Goal: Information Seeking & Learning: Find specific fact

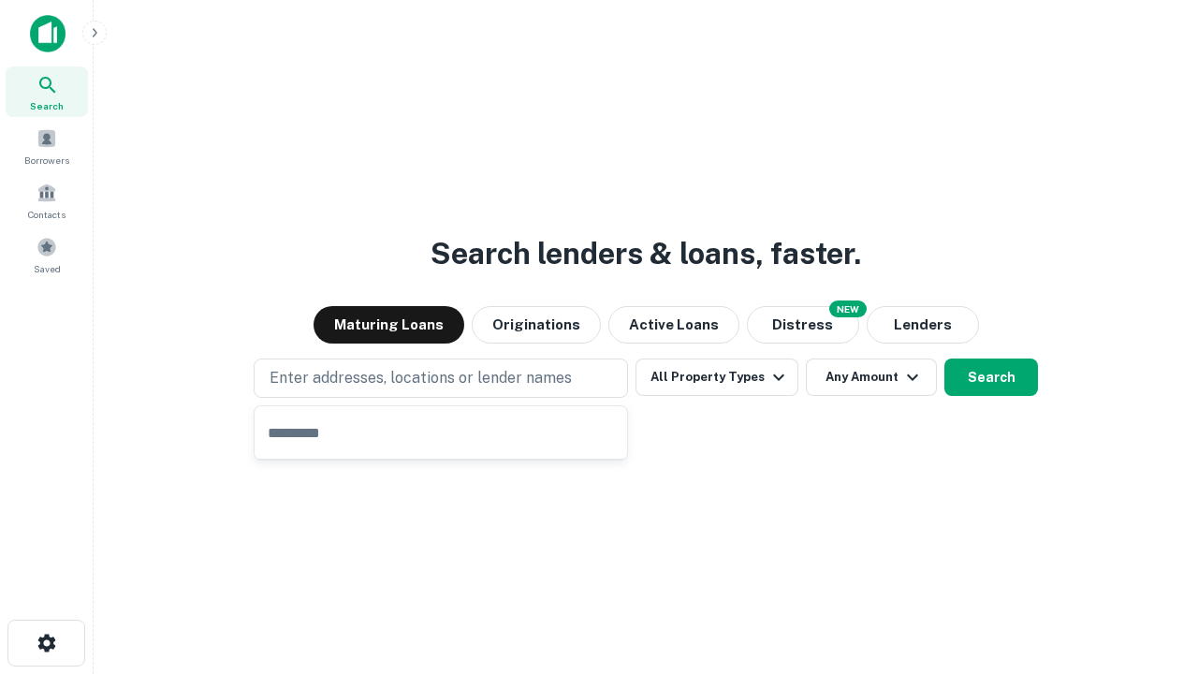
type input "**********"
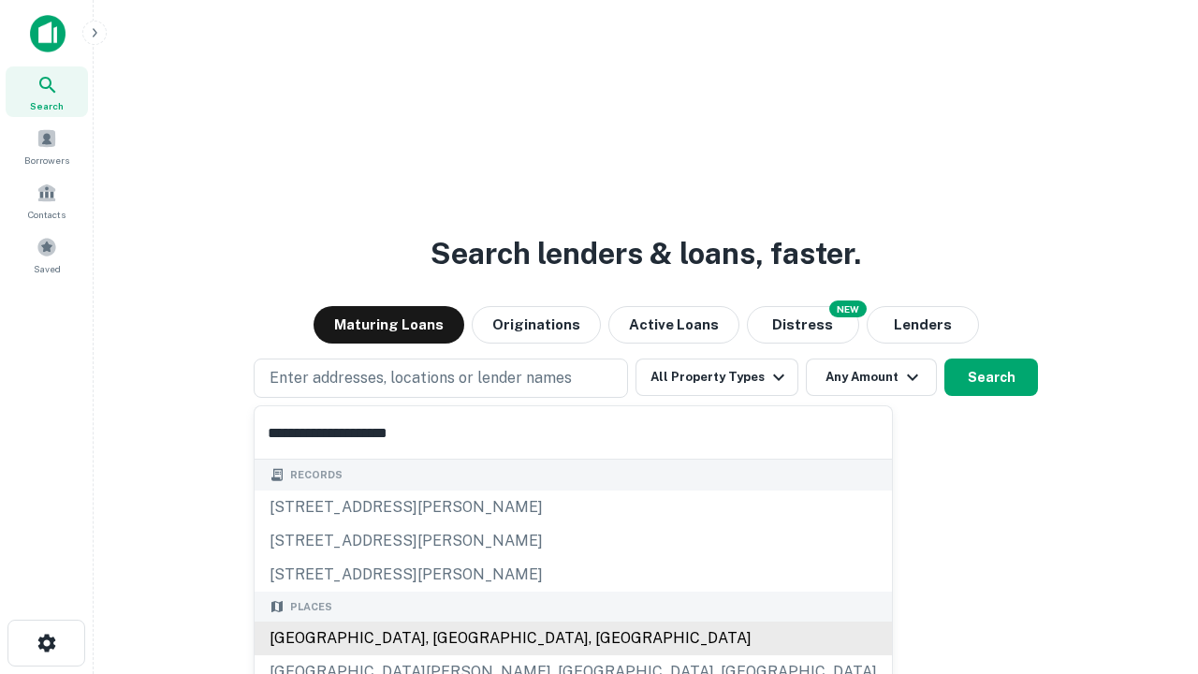
click at [447, 638] on div "[GEOGRAPHIC_DATA], [GEOGRAPHIC_DATA], [GEOGRAPHIC_DATA]" at bounding box center [573, 639] width 637 height 34
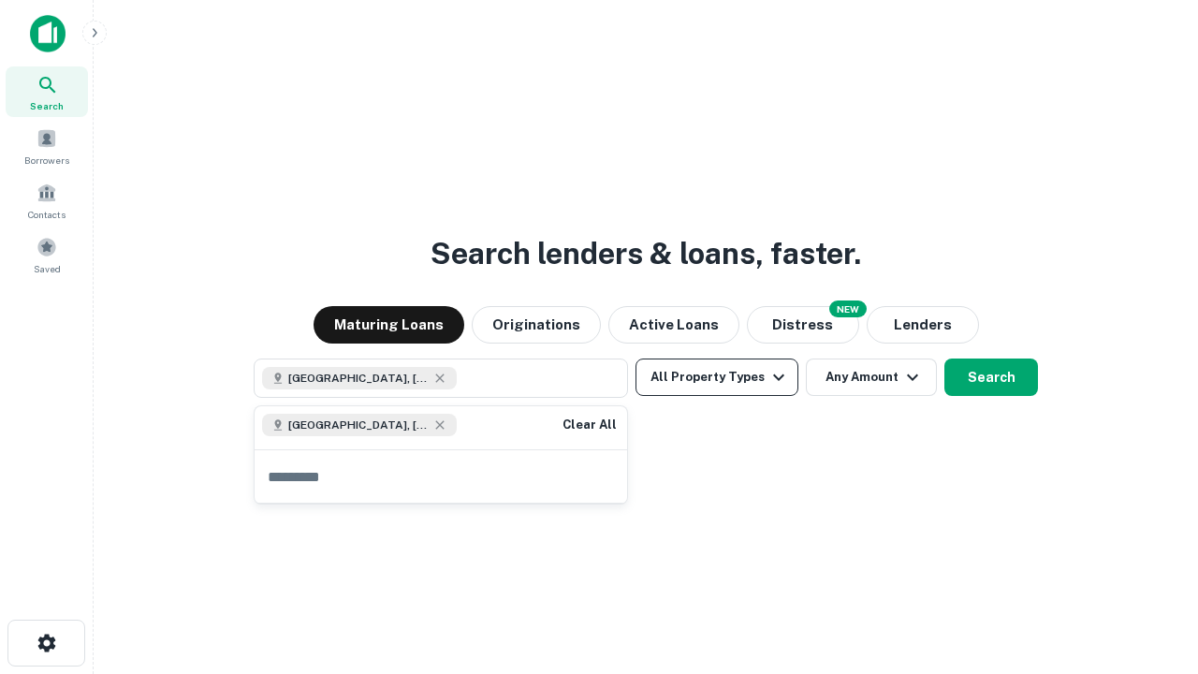
click at [717, 377] on button "All Property Types" at bounding box center [717, 377] width 163 height 37
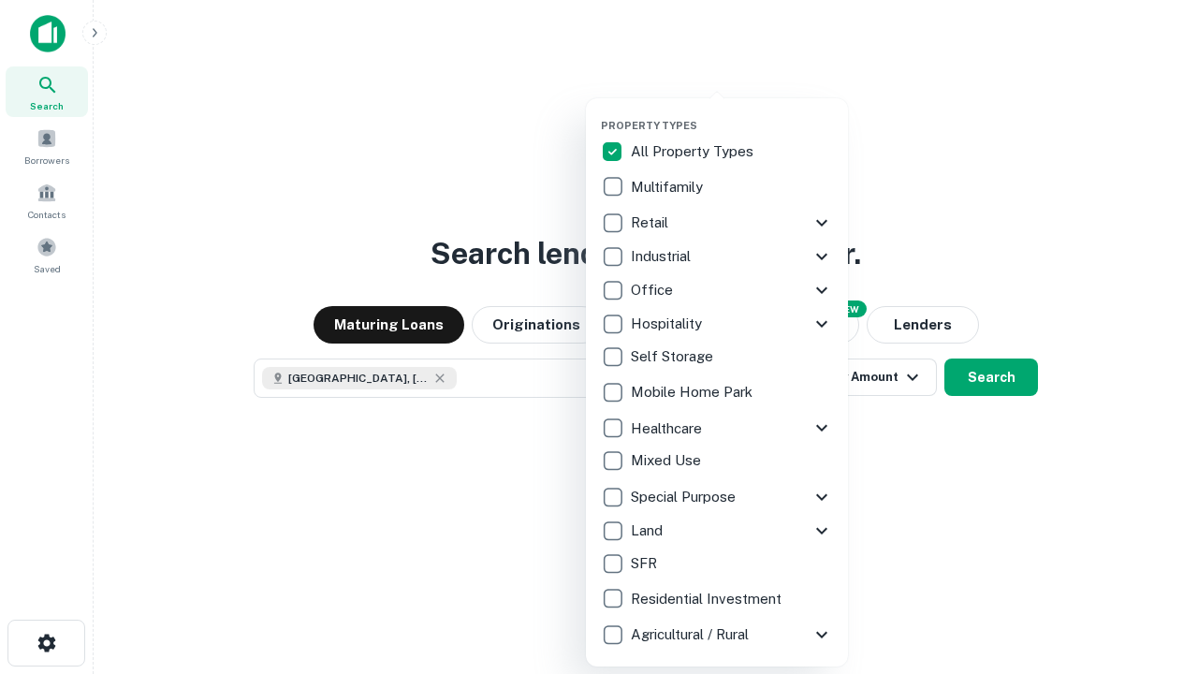
click at [732, 113] on button "button" at bounding box center [732, 113] width 262 height 1
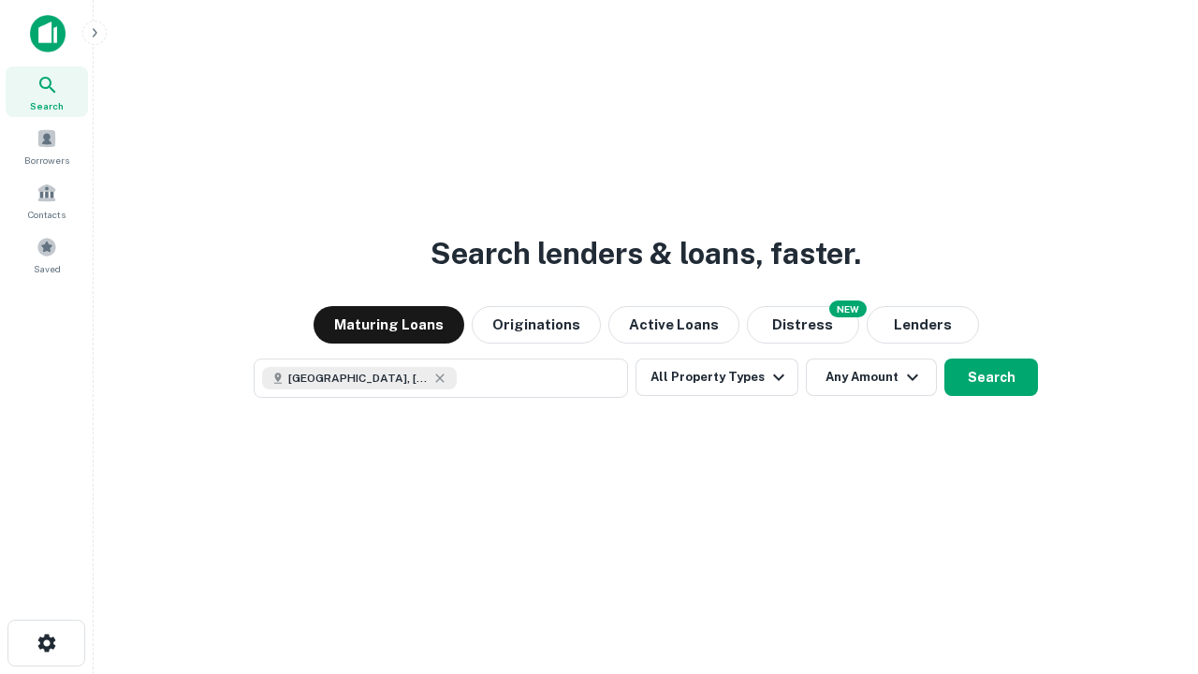
scroll to position [30, 0]
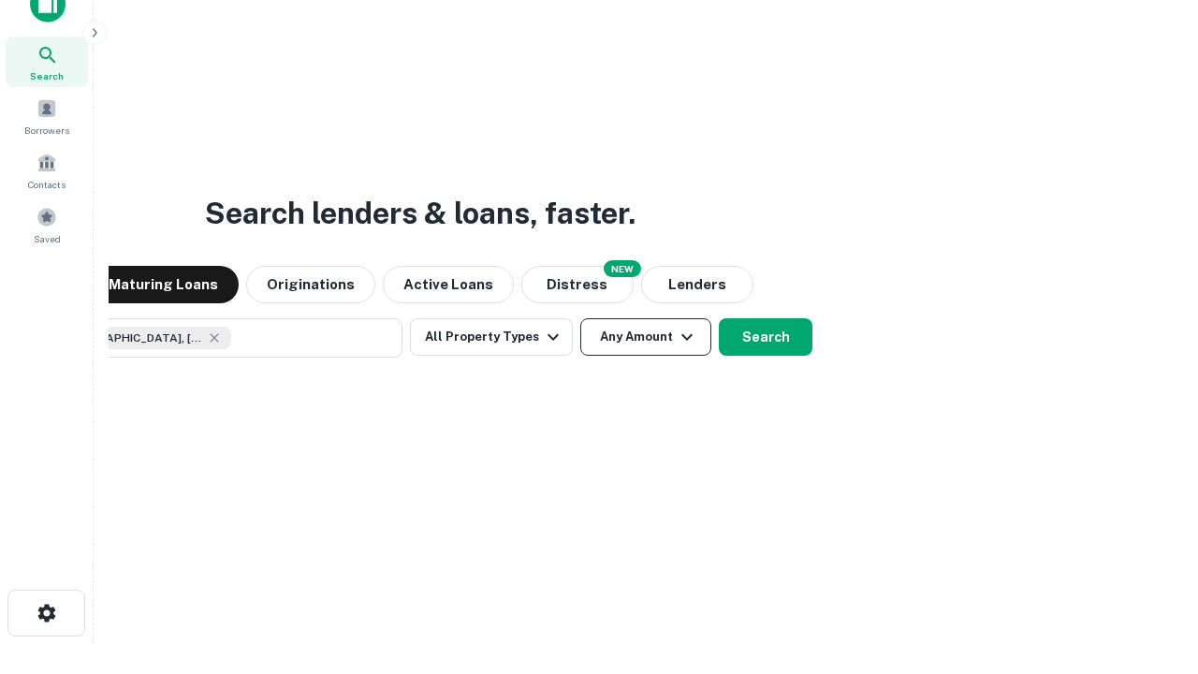
click at [580, 318] on button "Any Amount" at bounding box center [645, 336] width 131 height 37
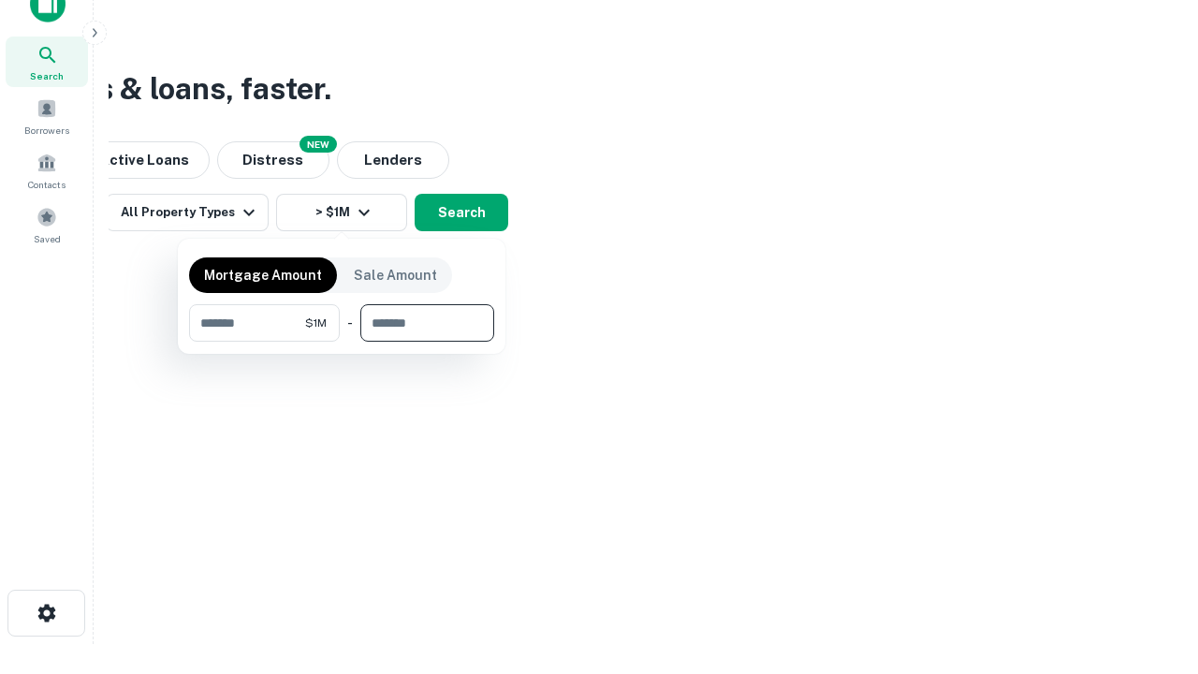
type input "*******"
click at [342, 342] on button "button" at bounding box center [341, 342] width 305 height 1
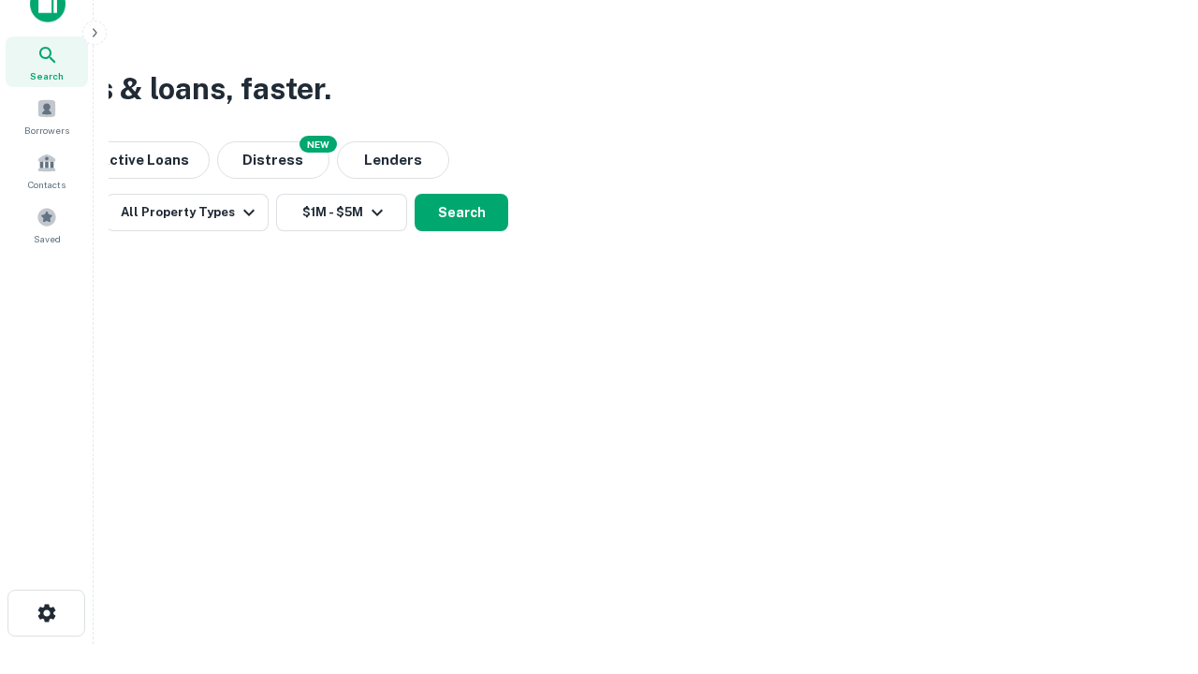
scroll to position [30, 0]
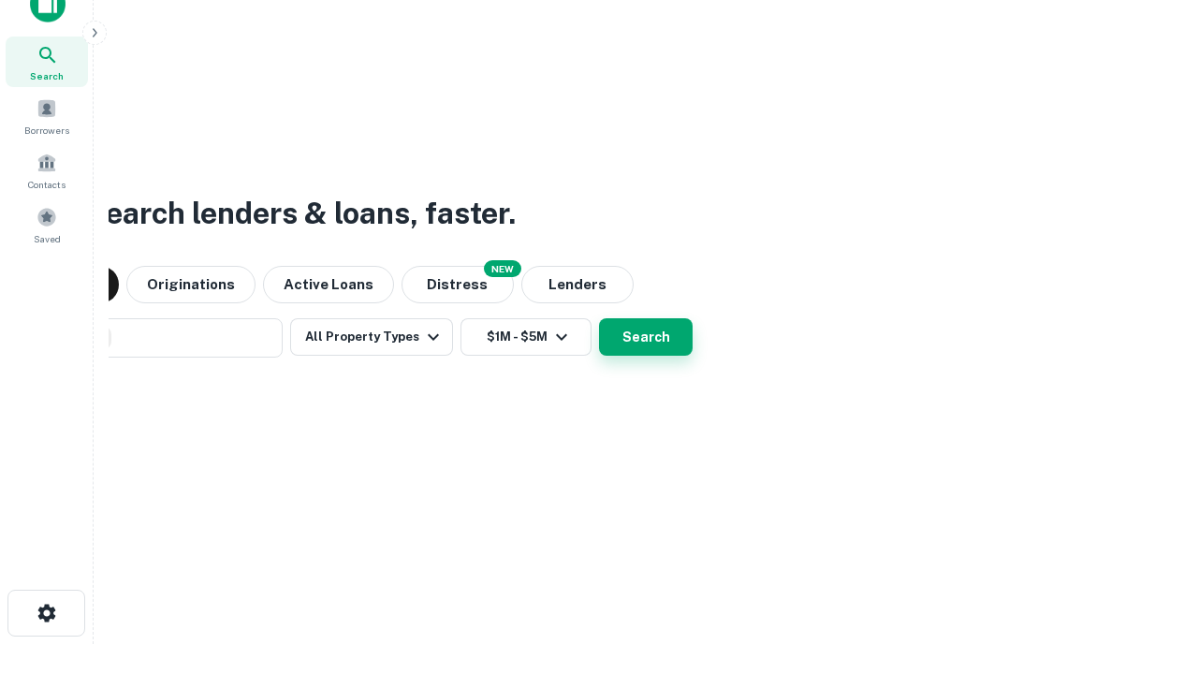
click at [599, 318] on button "Search" at bounding box center [646, 336] width 94 height 37
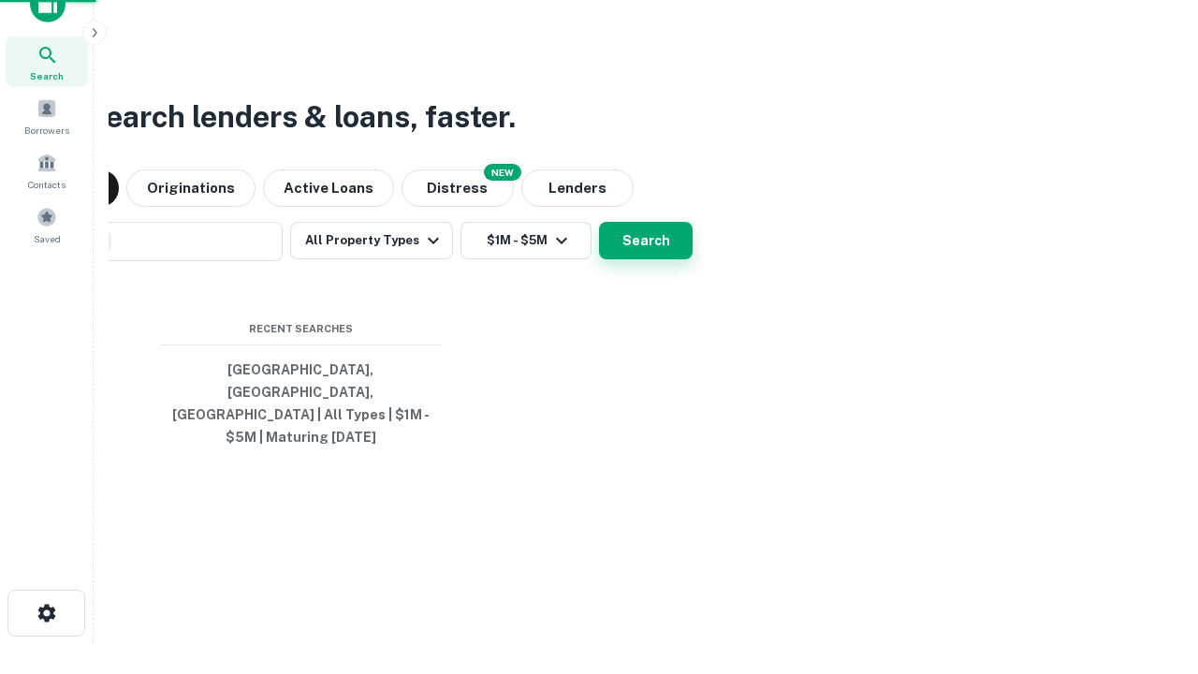
scroll to position [61, 530]
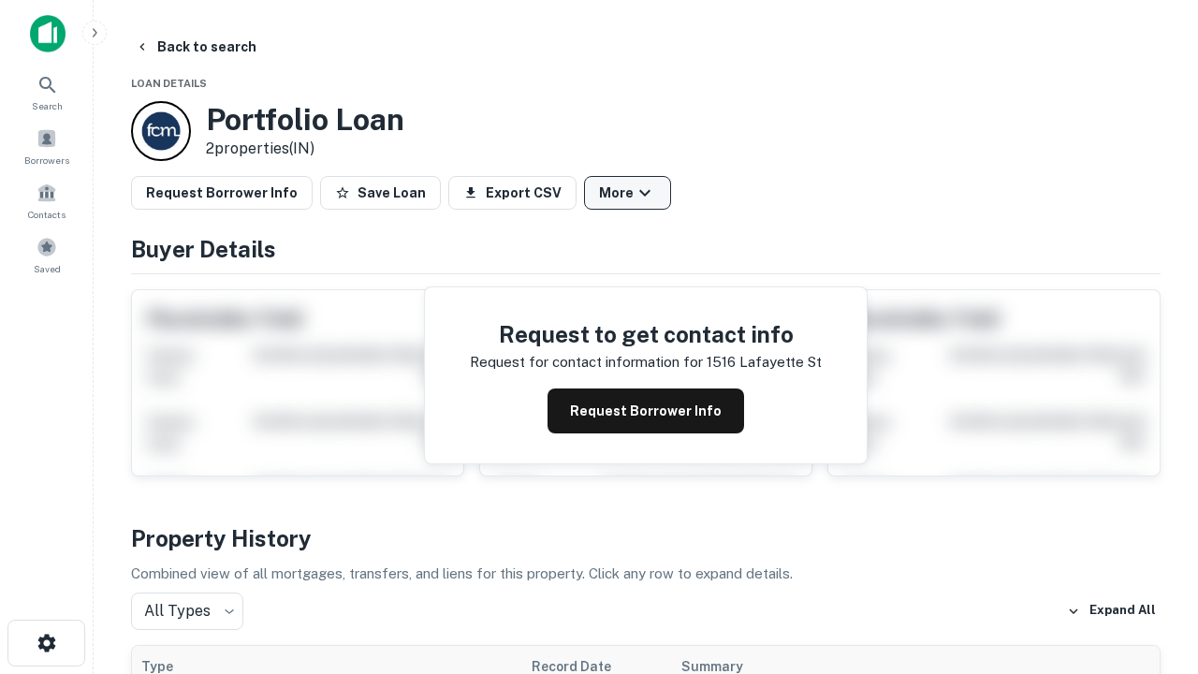
click at [627, 193] on button "More" at bounding box center [627, 193] width 87 height 34
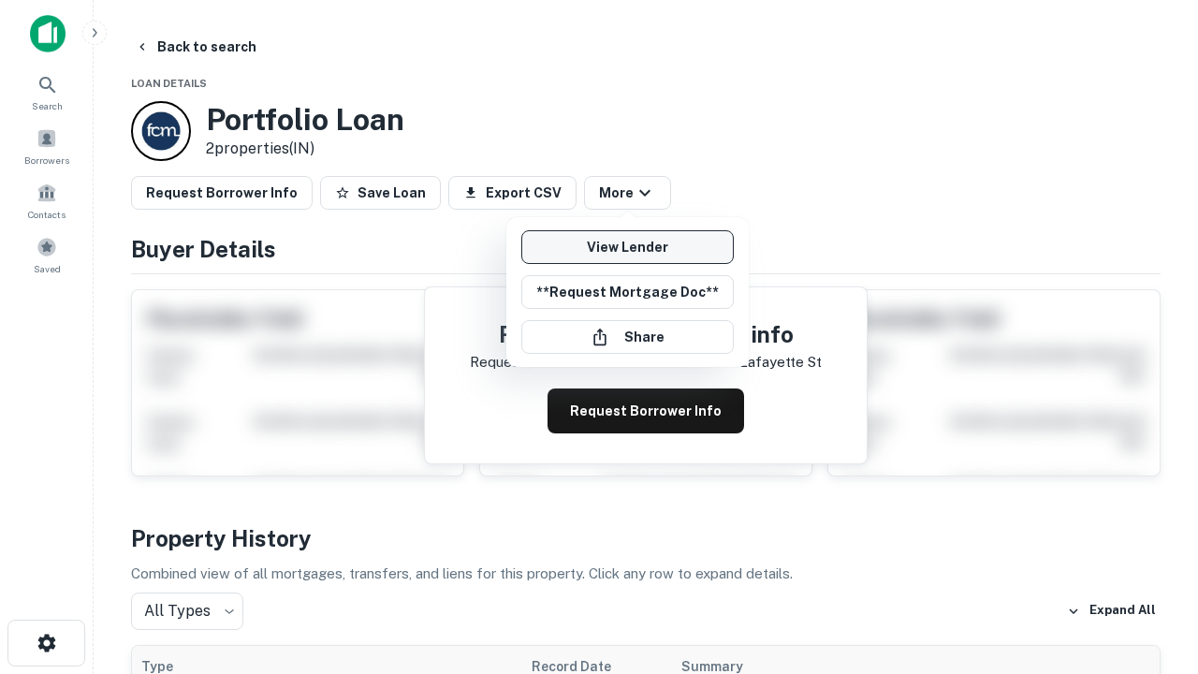
click at [627, 247] on link "View Lender" at bounding box center [627, 247] width 212 height 34
